Goal: Information Seeking & Learning: Check status

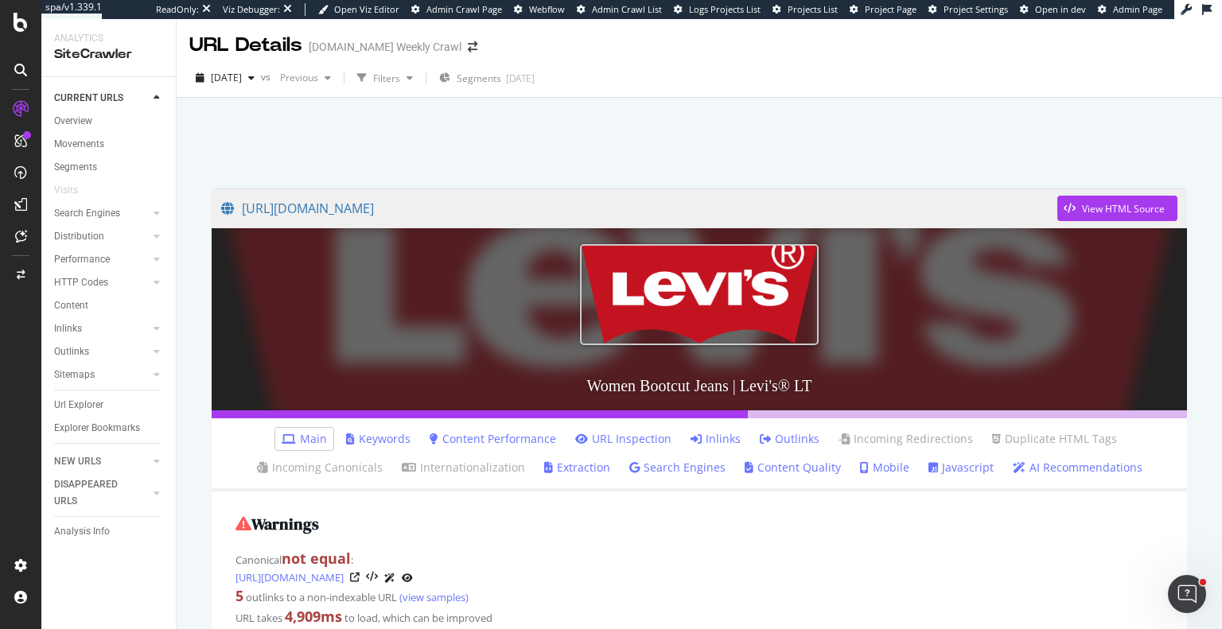
click at [399, 123] on div at bounding box center [699, 139] width 1007 height 68
click at [789, 439] on link "Outlinks" at bounding box center [790, 439] width 60 height 16
